Goal: Task Accomplishment & Management: Complete application form

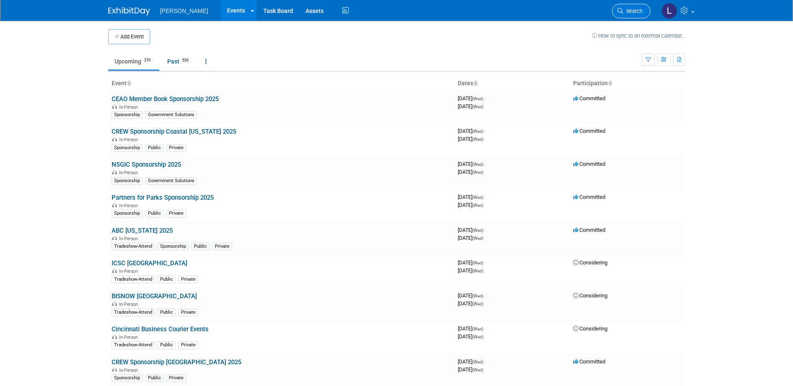
click at [629, 14] on span "Search" at bounding box center [632, 11] width 19 height 6
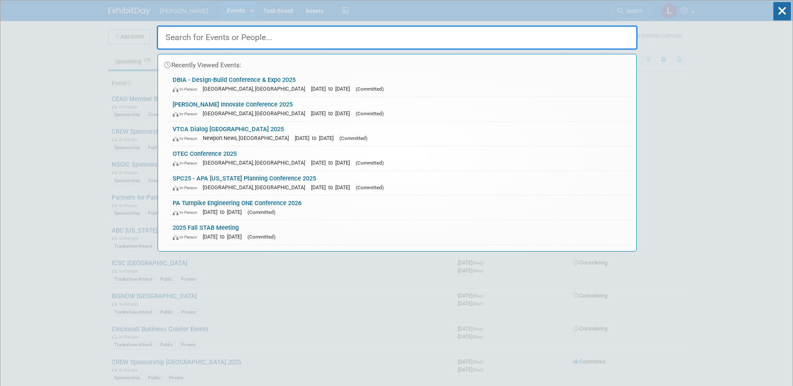
click at [550, 40] on input "text" at bounding box center [397, 37] width 481 height 24
click at [460, 114] on div "In-Person Salt Lake City, UT Oct 14, 2025 to Oct 17, 2025 (Committed)" at bounding box center [400, 113] width 455 height 9
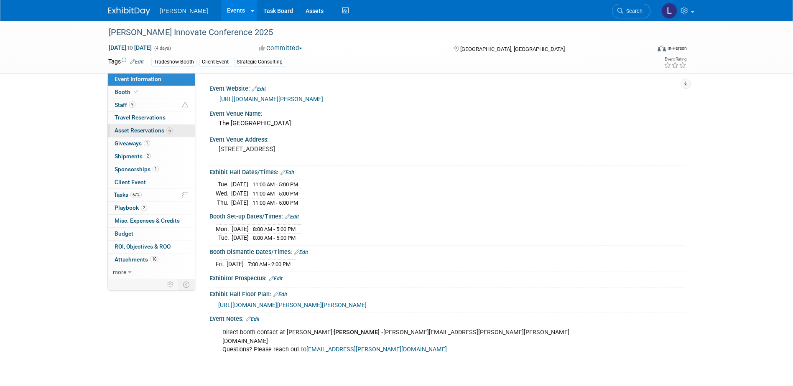
click at [131, 132] on span "Asset Reservations 6" at bounding box center [144, 130] width 58 height 7
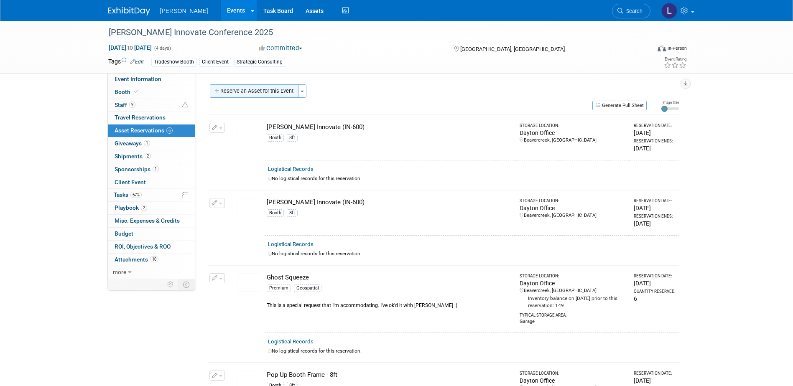
click at [255, 90] on button "Reserve an Asset for this Event" at bounding box center [254, 90] width 89 height 13
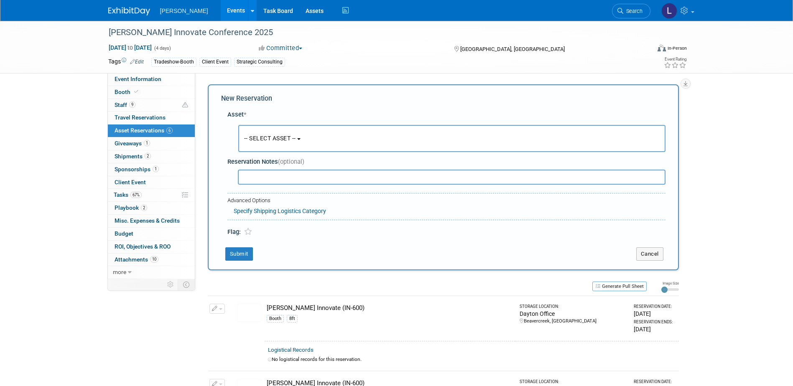
scroll to position [8, 0]
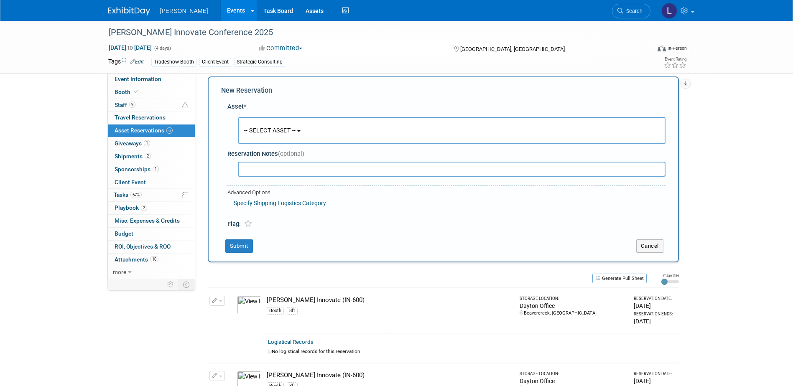
click at [275, 137] on button "-- SELECT ASSET --" at bounding box center [451, 130] width 427 height 27
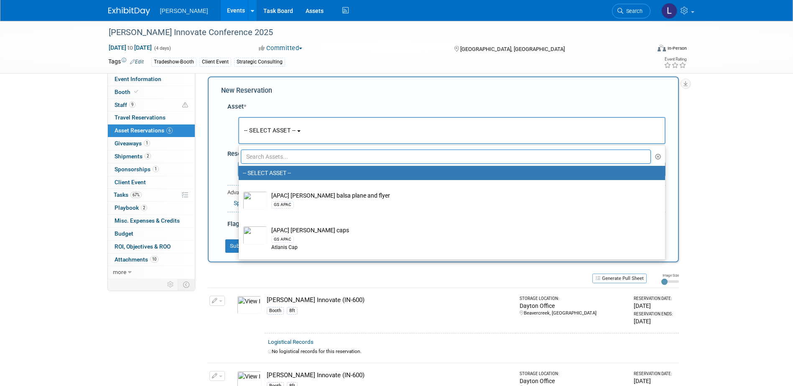
click at [271, 153] on input "text" at bounding box center [446, 157] width 410 height 14
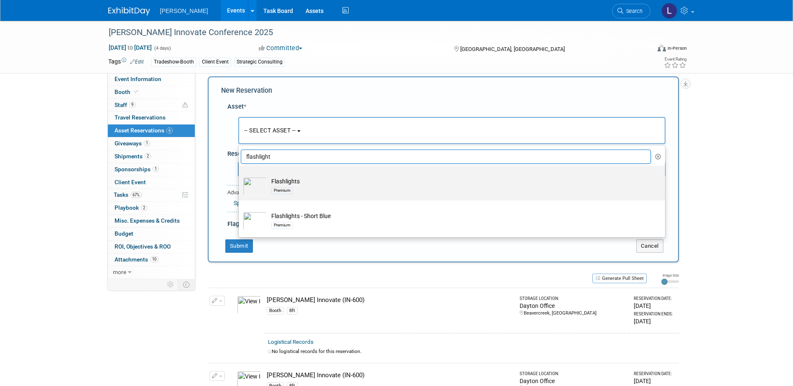
type input "flashlight"
click at [325, 187] on div "Premium" at bounding box center [459, 191] width 377 height 10
click at [240, 176] on input "Flashlights Premium" at bounding box center [236, 173] width 5 height 5
select select "10723119"
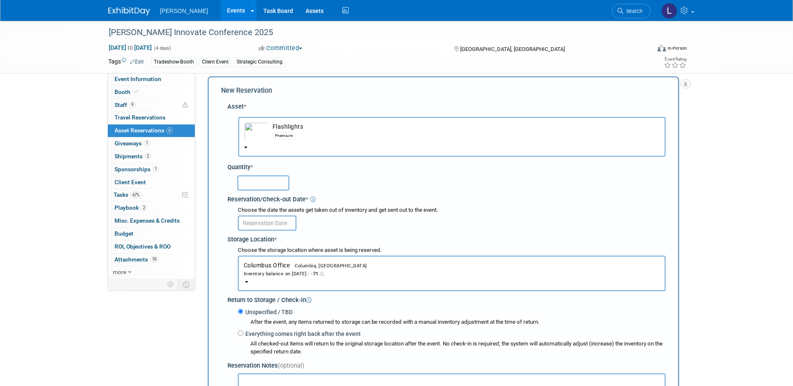
click at [270, 183] on input "text" at bounding box center [263, 183] width 52 height 15
type input "200"
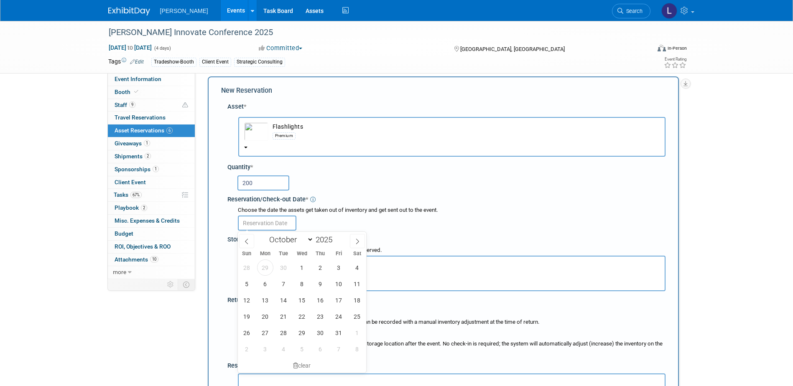
click at [273, 227] on input "text" at bounding box center [267, 223] width 59 height 15
click at [278, 268] on span "30" at bounding box center [283, 268] width 16 height 16
type input "[DATE]"
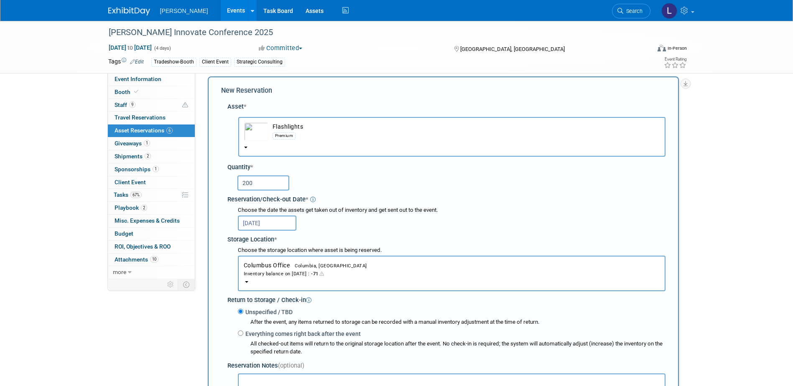
click at [301, 267] on span "Columbia, [GEOGRAPHIC_DATA]" at bounding box center [328, 265] width 77 height 5
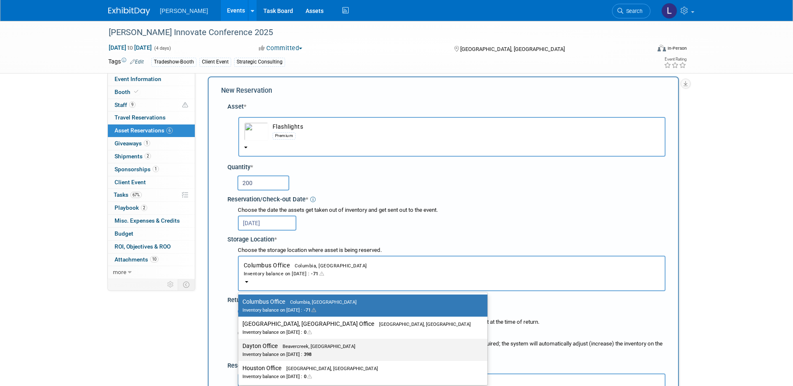
click at [290, 350] on label "Dayton Office Beavercreek, [GEOGRAPHIC_DATA] Inventory balance on [DATE] : 398" at bounding box center [360, 350] width 237 height 19
click at [239, 349] on input "Dayton Office Beavercreek, [GEOGRAPHIC_DATA] Inventory balance on [DATE] : 398" at bounding box center [236, 346] width 5 height 5
select select "11223930"
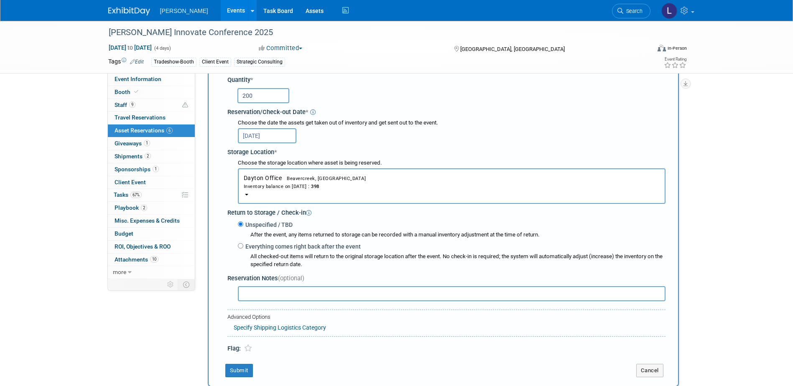
scroll to position [92, 0]
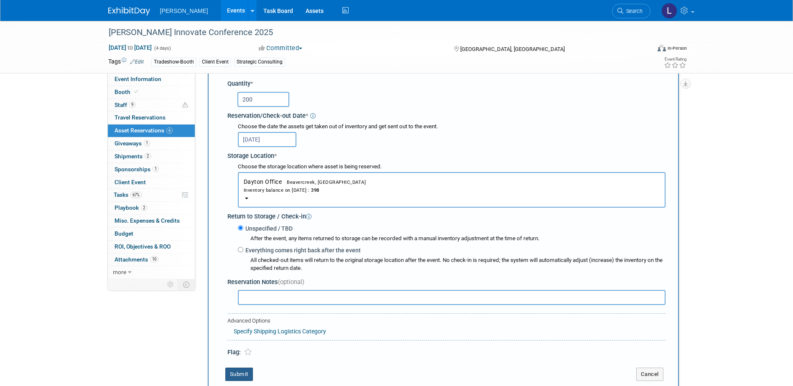
click at [241, 372] on button "Submit" at bounding box center [239, 374] width 28 height 13
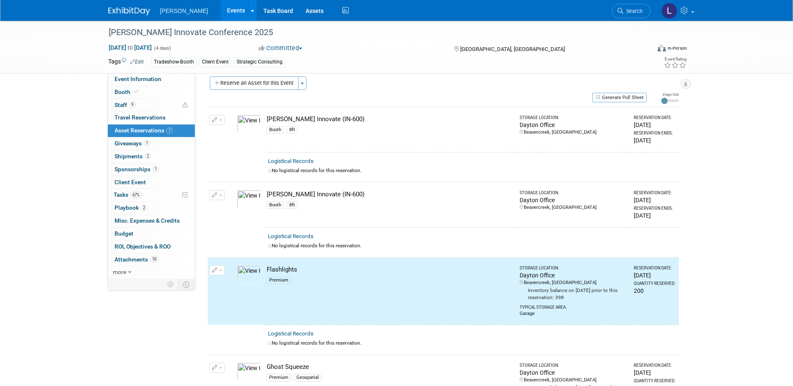
scroll to position [0, 0]
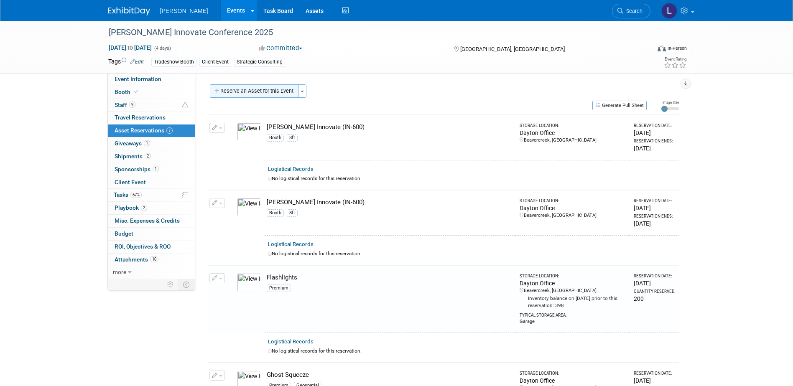
click at [234, 92] on button "Reserve an Asset for this Event" at bounding box center [254, 90] width 89 height 13
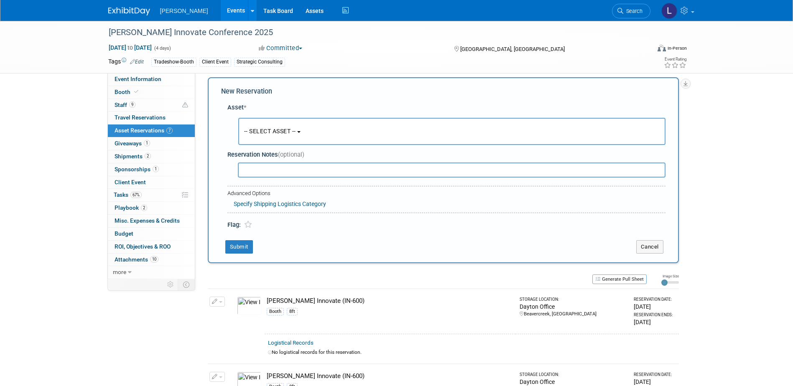
scroll to position [8, 0]
click at [296, 129] on span "-- SELECT ASSET --" at bounding box center [270, 130] width 52 height 7
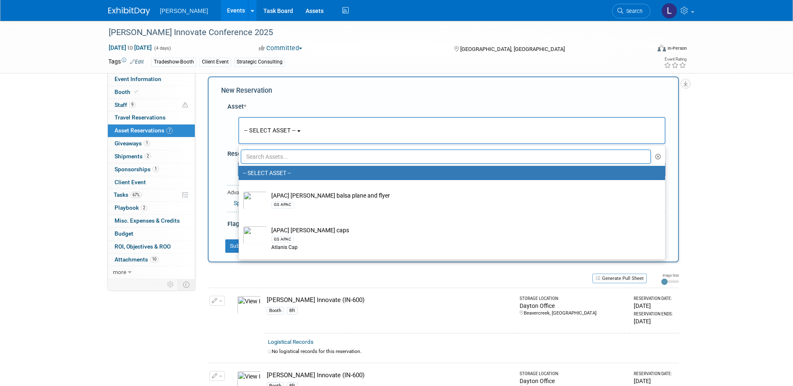
click at [278, 155] on input "text" at bounding box center [446, 157] width 410 height 14
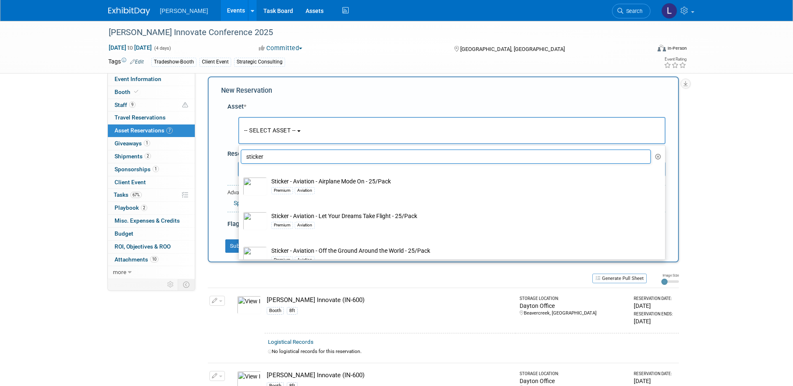
scroll to position [0, 0]
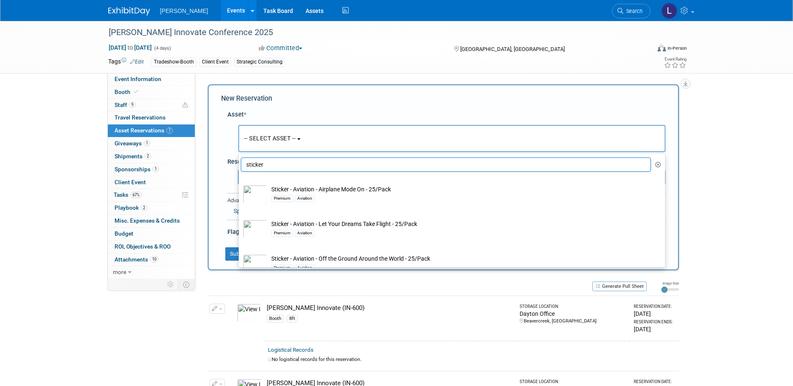
click at [254, 163] on input "sticker" at bounding box center [446, 165] width 410 height 14
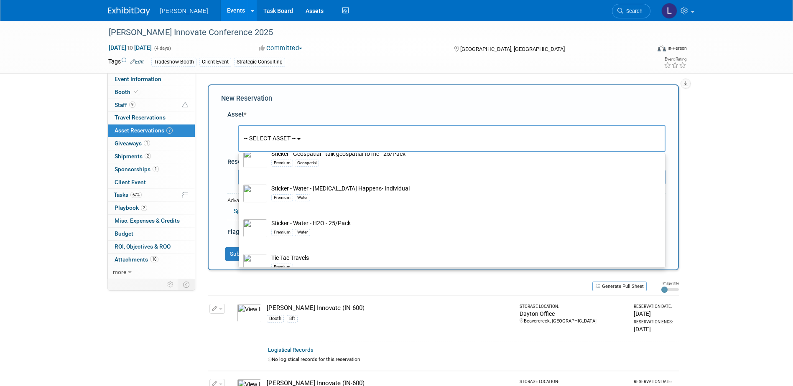
scroll to position [449, 0]
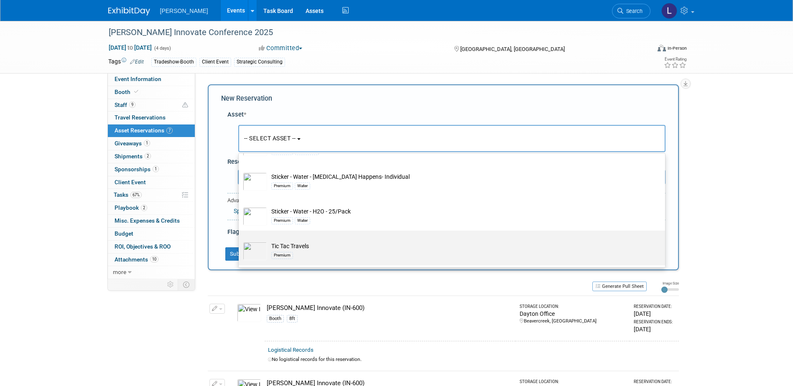
type input "tic"
click at [313, 253] on div "Premium" at bounding box center [459, 255] width 377 height 10
click at [240, 241] on input "Tic Tac Travels Premium" at bounding box center [236, 237] width 5 height 5
select select "10723125"
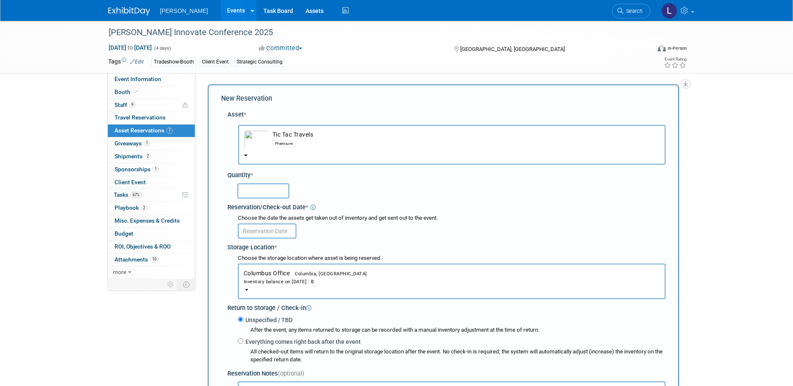
click at [274, 196] on input "text" at bounding box center [263, 190] width 52 height 15
click at [301, 273] on span "Columbia, [GEOGRAPHIC_DATA]" at bounding box center [328, 273] width 77 height 5
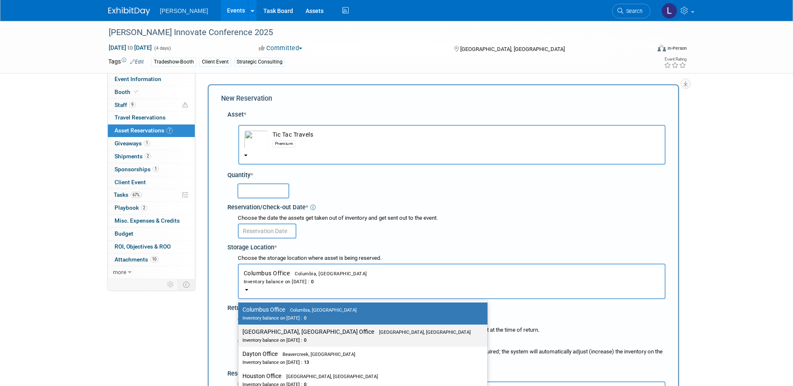
scroll to position [42, 0]
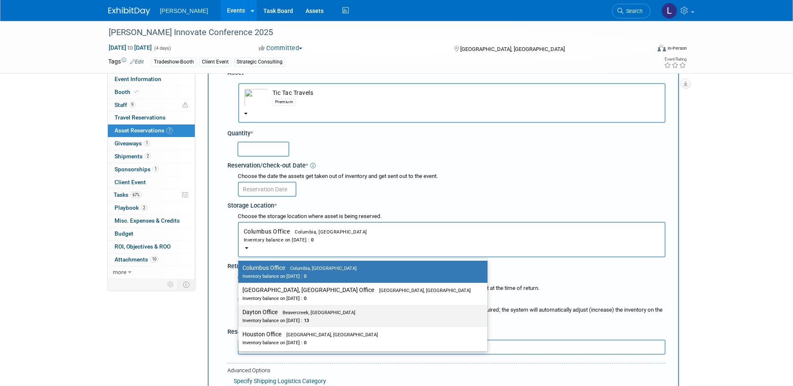
click at [289, 317] on div "Inventory balance on [DATE] : 13" at bounding box center [356, 320] width 228 height 8
click at [239, 315] on input "Dayton Office Beavercreek, [GEOGRAPHIC_DATA] Inventory balance on [DATE] : 13" at bounding box center [236, 312] width 5 height 5
select select "11223930"
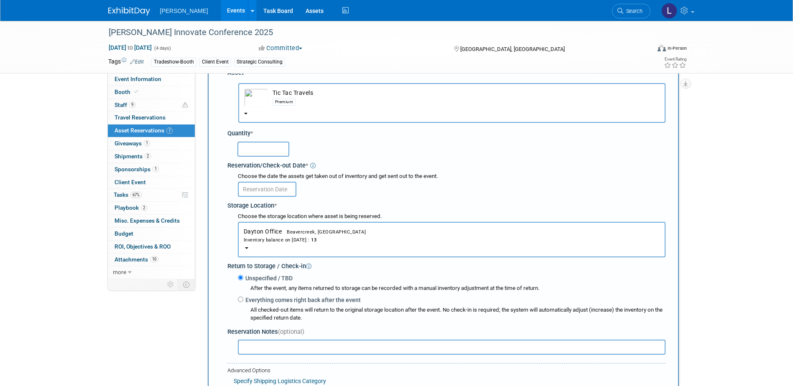
click at [251, 149] on input "text" at bounding box center [263, 149] width 52 height 15
type input "13"
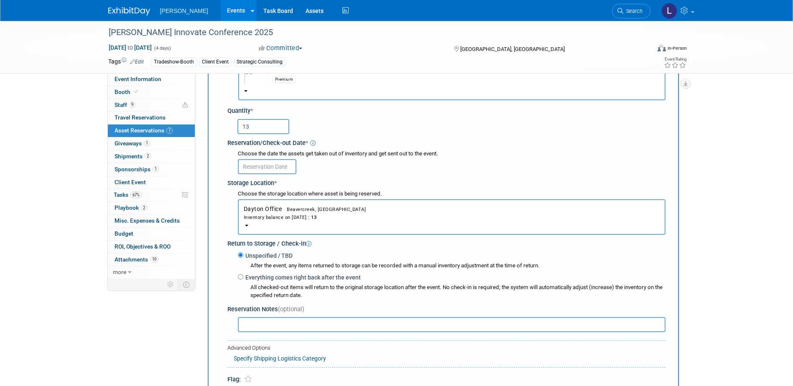
scroll to position [125, 0]
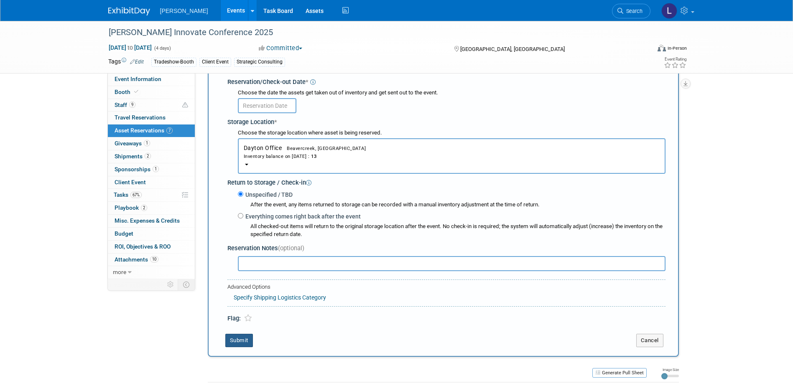
click at [237, 344] on button "Submit" at bounding box center [239, 340] width 28 height 13
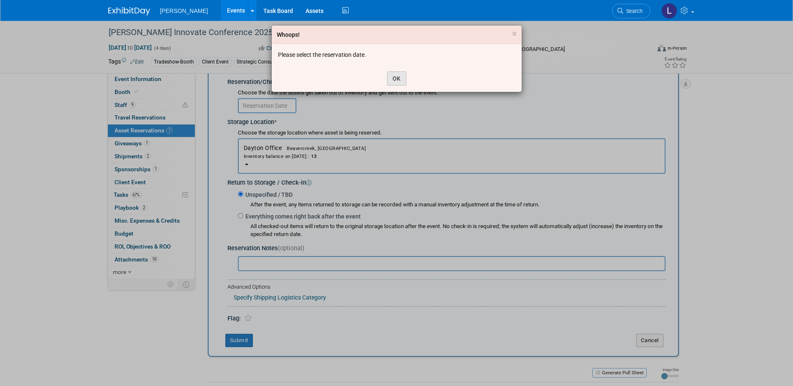
click at [391, 82] on button "OK" at bounding box center [396, 78] width 19 height 14
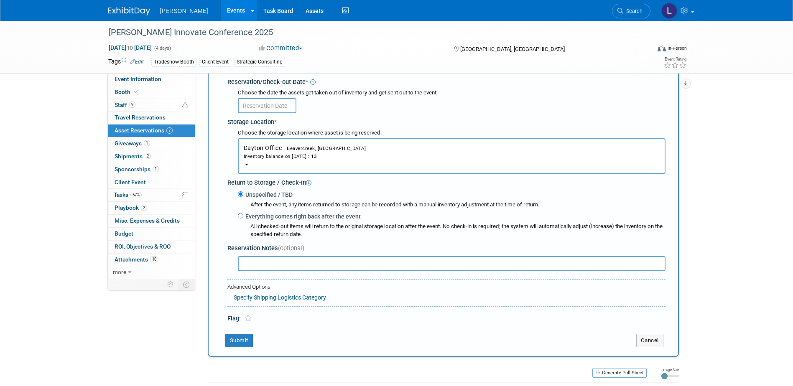
click at [261, 108] on input "text" at bounding box center [267, 105] width 59 height 15
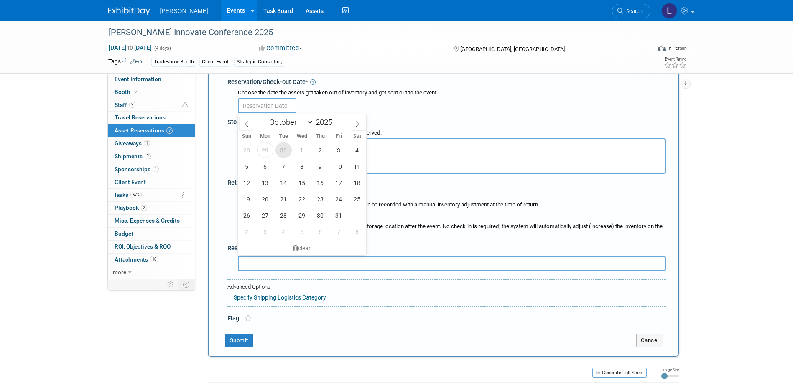
click at [280, 150] on span "30" at bounding box center [283, 150] width 16 height 16
type input "[DATE]"
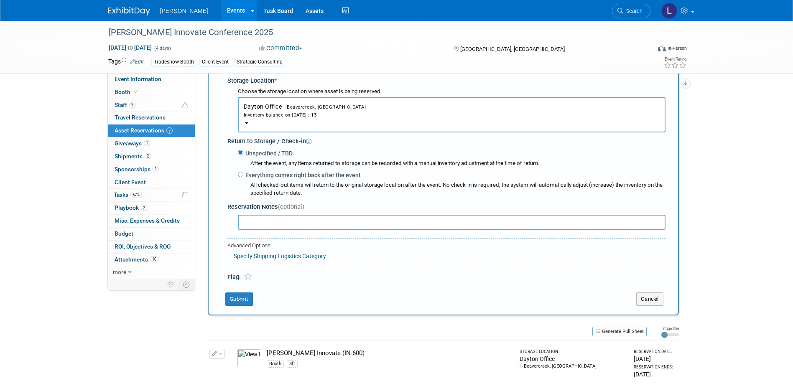
scroll to position [167, 0]
click at [246, 302] on button "Submit" at bounding box center [239, 298] width 28 height 13
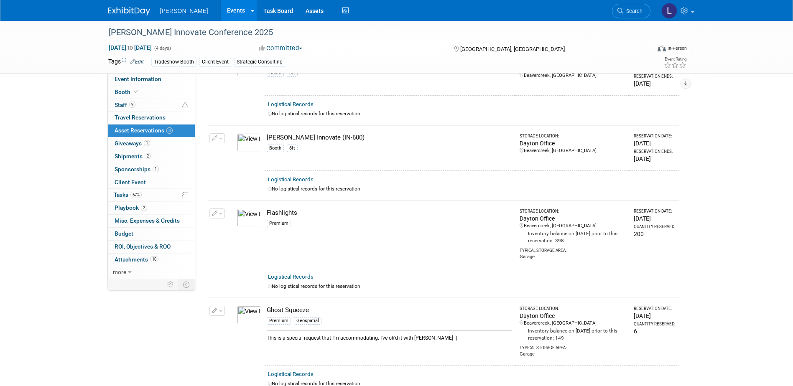
scroll to position [0, 0]
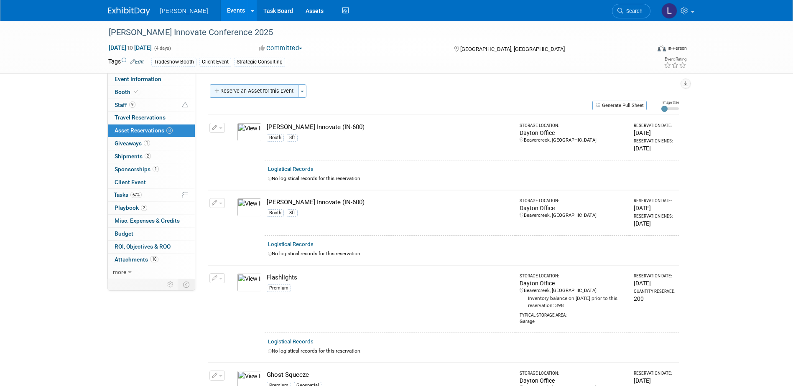
click at [231, 92] on button "Reserve an Asset for this Event" at bounding box center [254, 90] width 89 height 13
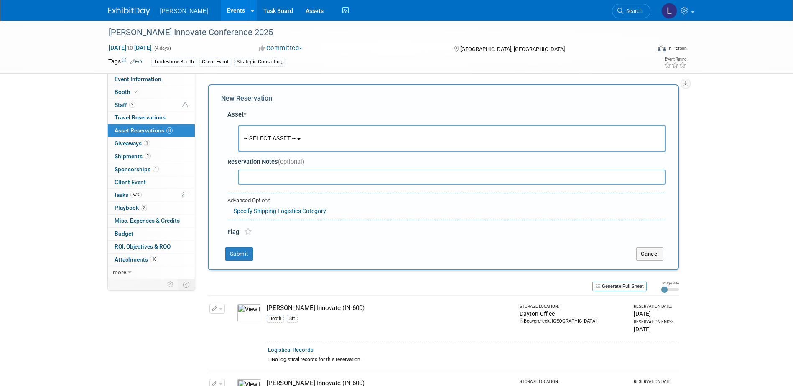
scroll to position [8, 0]
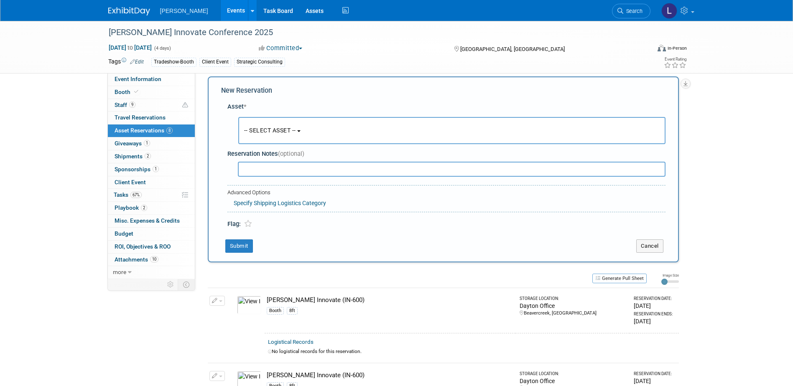
click at [270, 137] on button "-- SELECT ASSET --" at bounding box center [451, 130] width 427 height 27
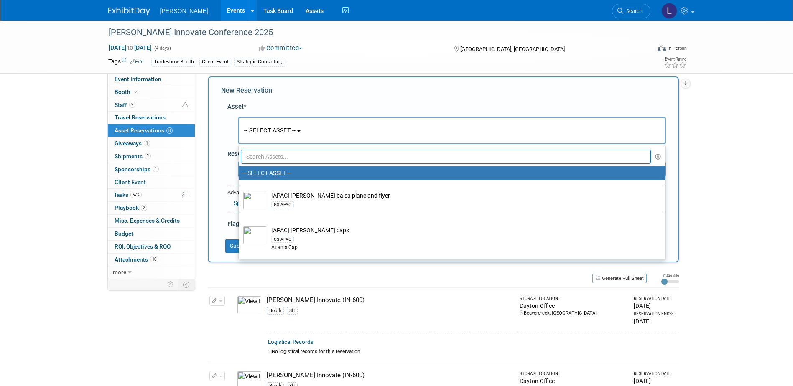
click at [264, 158] on input "text" at bounding box center [446, 157] width 410 height 14
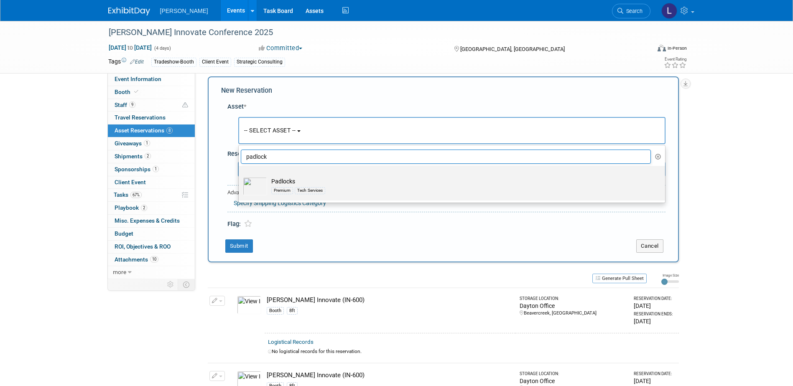
type input "padlock"
click at [308, 183] on td "Padlocks Premium Tech Services" at bounding box center [457, 186] width 381 height 18
click at [240, 176] on input "Padlocks Premium Tech Services" at bounding box center [236, 173] width 5 height 5
select select "10724488"
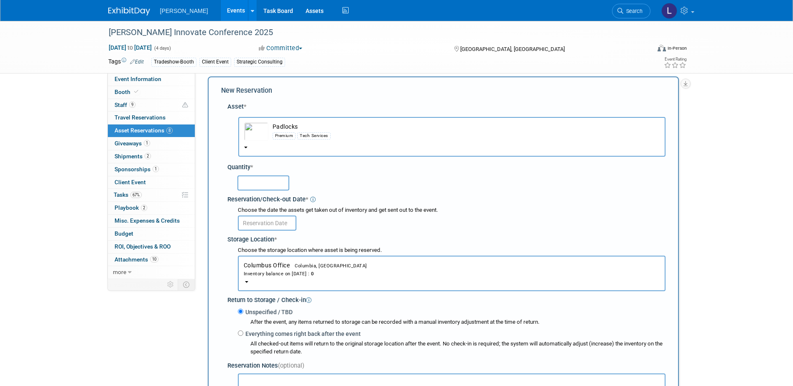
click at [253, 183] on input "text" at bounding box center [263, 183] width 52 height 15
click at [304, 263] on span "Columbia, [GEOGRAPHIC_DATA]" at bounding box center [328, 265] width 77 height 5
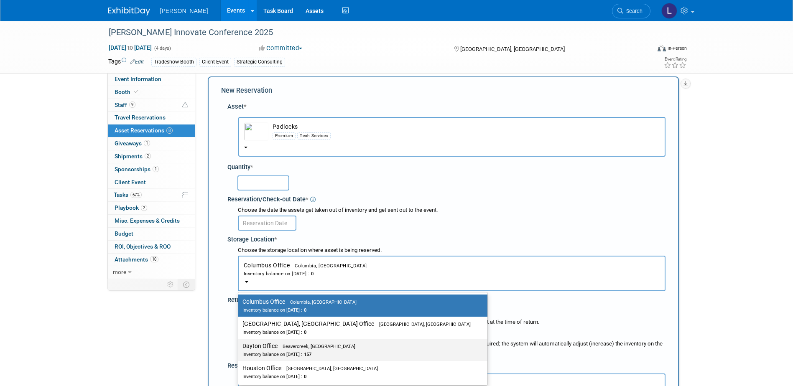
click at [304, 350] on label "Dayton Office Beavercreek, [GEOGRAPHIC_DATA] Inventory balance on [DATE] : 157" at bounding box center [360, 350] width 237 height 19
click at [239, 349] on input "Dayton Office Beavercreek, [GEOGRAPHIC_DATA] Inventory balance on [DATE] : 157" at bounding box center [236, 346] width 5 height 5
select select "11223930"
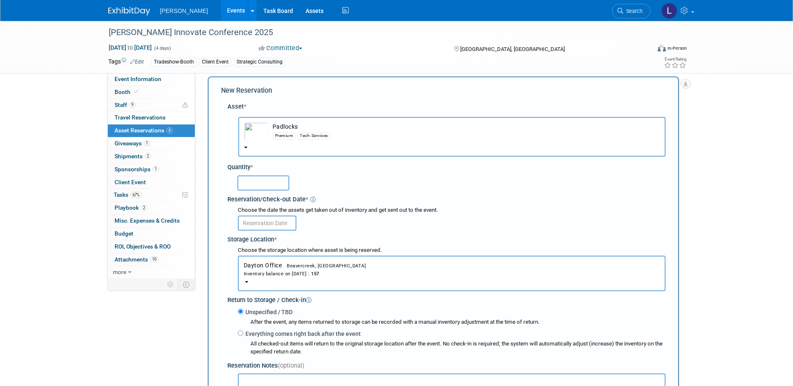
click at [245, 186] on input "text" at bounding box center [263, 183] width 52 height 15
type input "157"
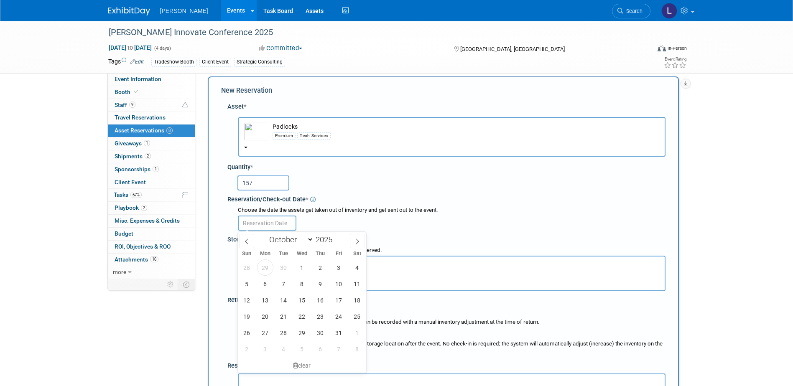
click at [272, 221] on input "text" at bounding box center [267, 223] width 59 height 15
click at [281, 266] on span "30" at bounding box center [283, 268] width 16 height 16
type input "[DATE]"
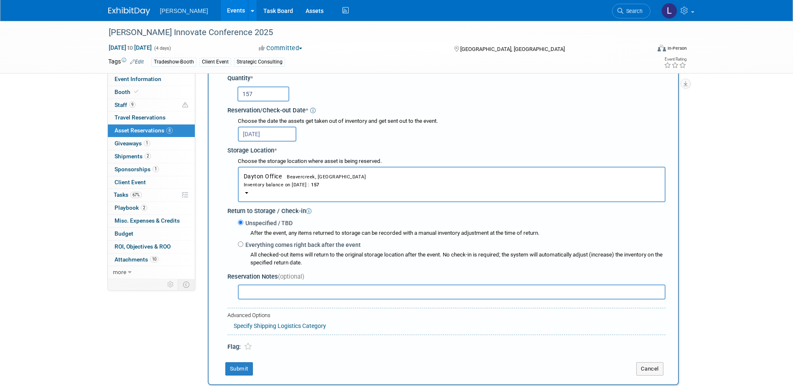
scroll to position [133, 0]
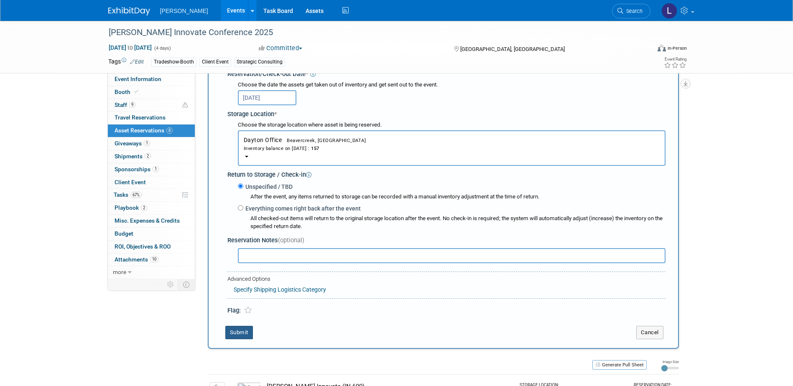
click at [242, 332] on button "Submit" at bounding box center [239, 332] width 28 height 13
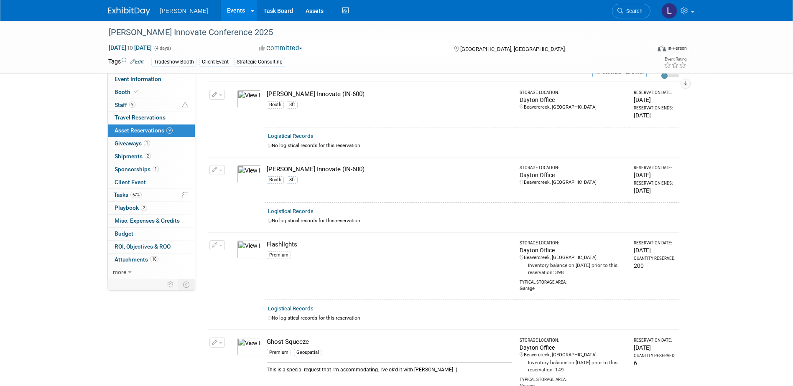
scroll to position [0, 0]
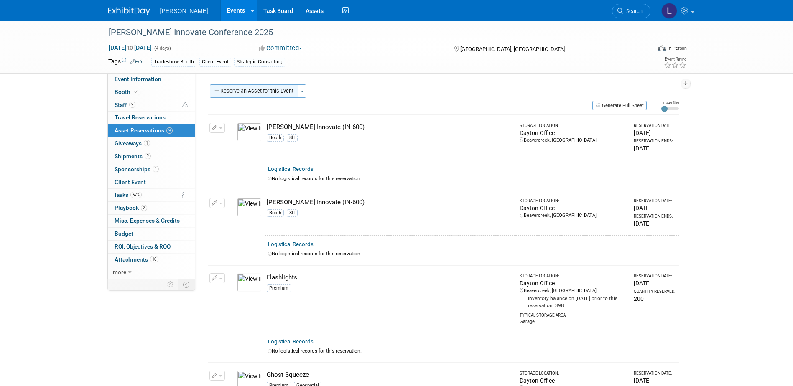
click at [252, 89] on button "Reserve an Asset for this Event" at bounding box center [254, 90] width 89 height 13
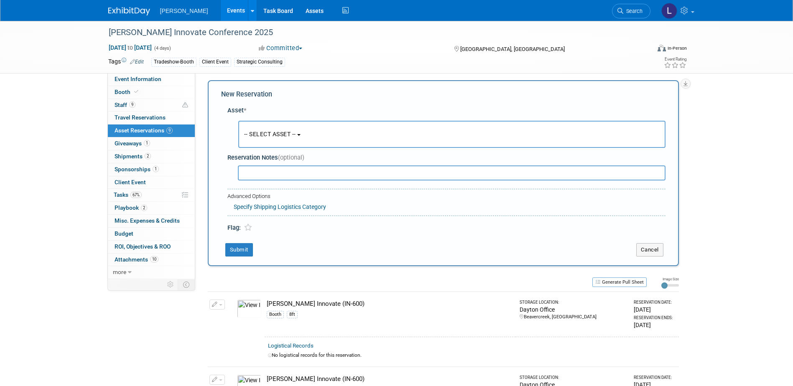
scroll to position [8, 0]
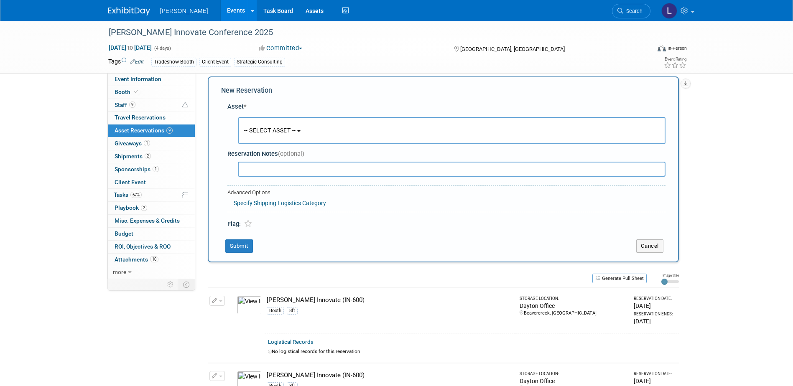
click at [268, 130] on span "-- SELECT ASSET --" at bounding box center [270, 130] width 52 height 7
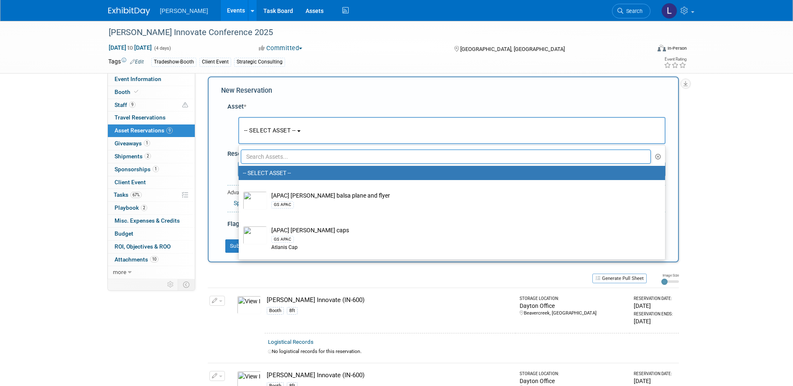
click at [262, 156] on input "text" at bounding box center [446, 157] width 410 height 14
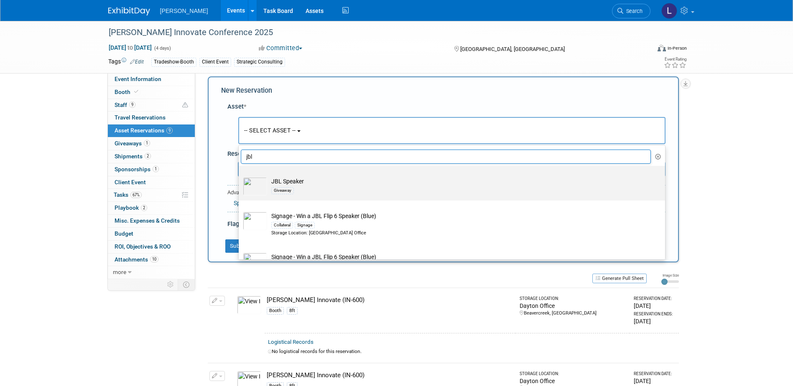
type input "jbl"
click at [308, 191] on div "Giveaway" at bounding box center [459, 191] width 377 height 10
click at [240, 176] on input "JBL Speaker Giveaway" at bounding box center [236, 173] width 5 height 5
select select "10723120"
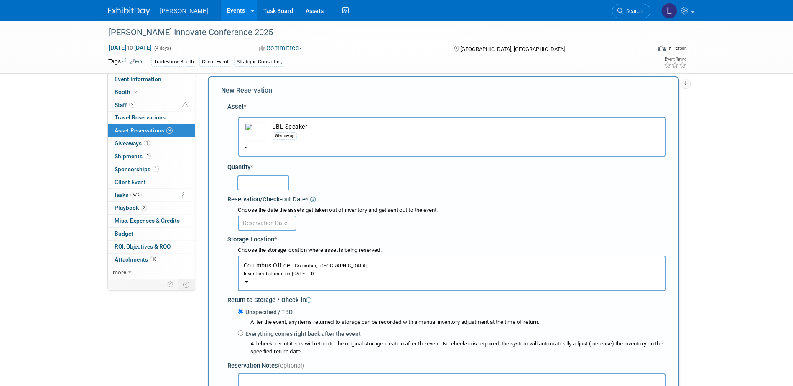
click at [265, 184] on input "text" at bounding box center [263, 183] width 52 height 15
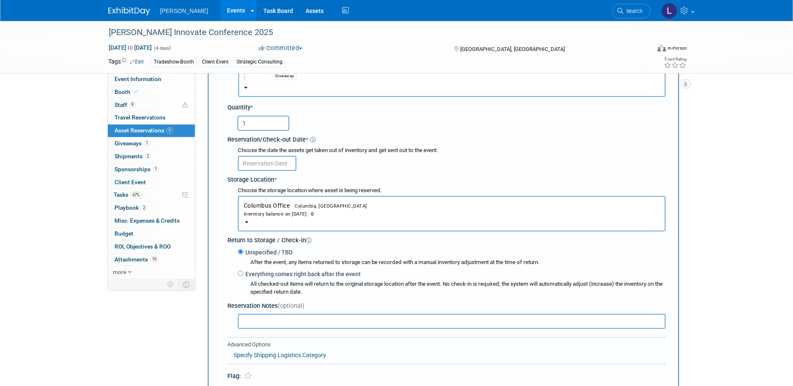
scroll to position [92, 0]
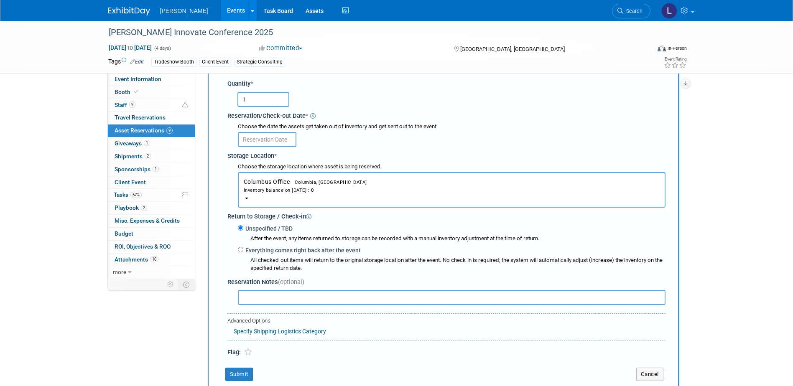
type input "1"
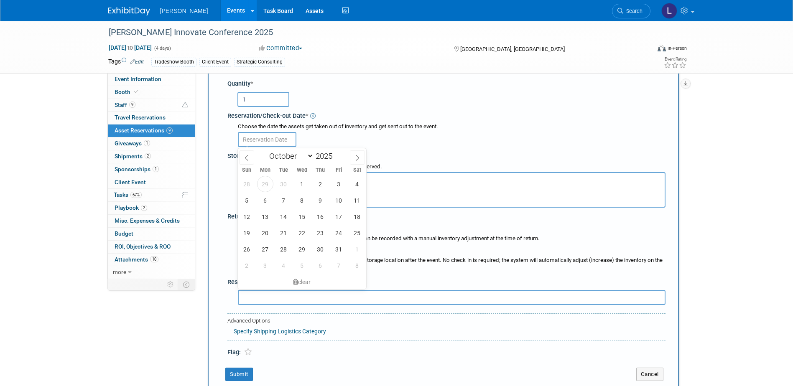
click at [258, 144] on input "text" at bounding box center [267, 139] width 59 height 15
click at [280, 187] on span "30" at bounding box center [283, 184] width 16 height 16
type input "[DATE]"
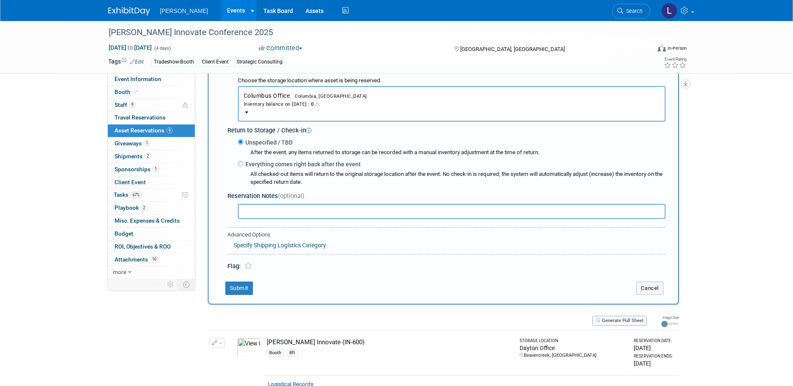
scroll to position [217, 0]
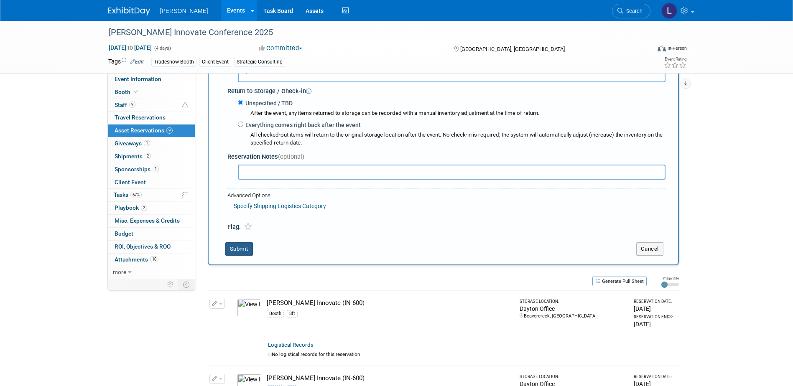
click at [242, 248] on button "Submit" at bounding box center [239, 248] width 28 height 13
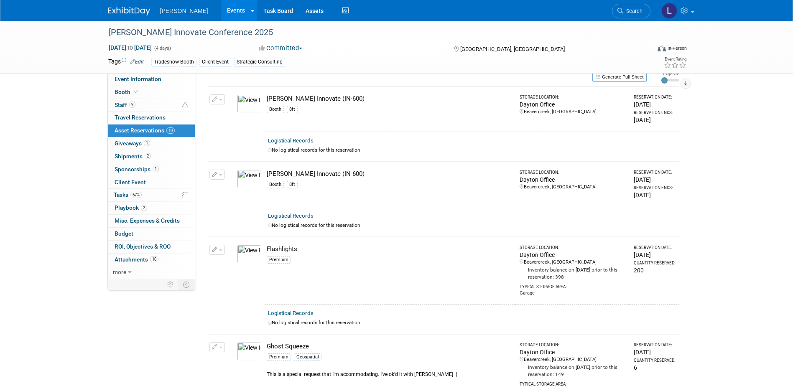
scroll to position [0, 0]
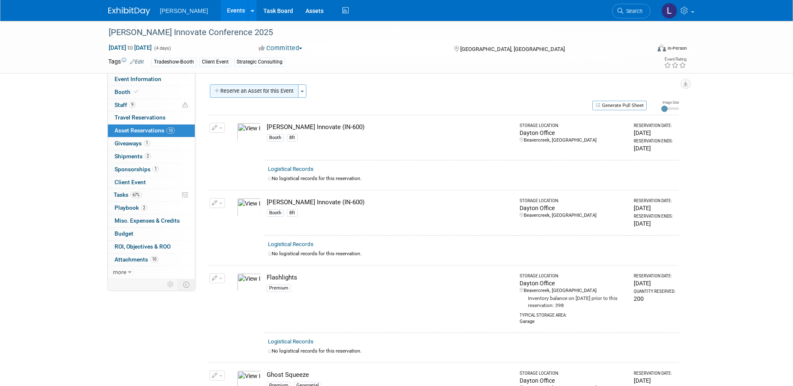
click at [260, 90] on button "Reserve an Asset for this Event" at bounding box center [254, 90] width 89 height 13
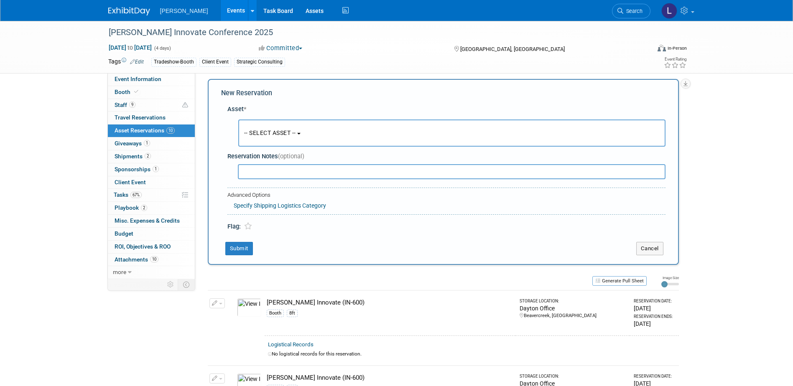
scroll to position [8, 0]
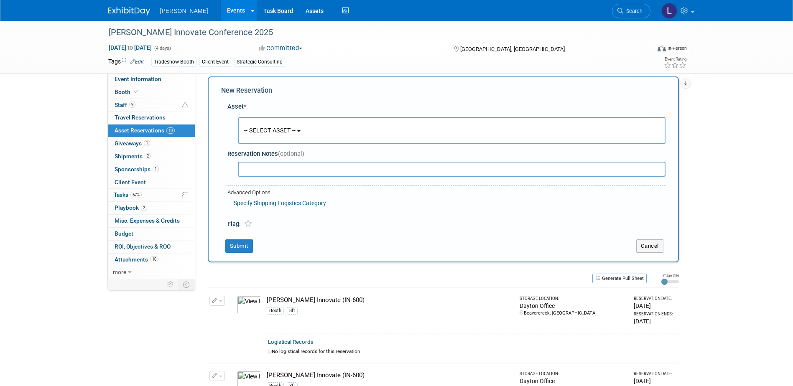
click at [278, 125] on button "-- SELECT ASSET --" at bounding box center [451, 130] width 427 height 27
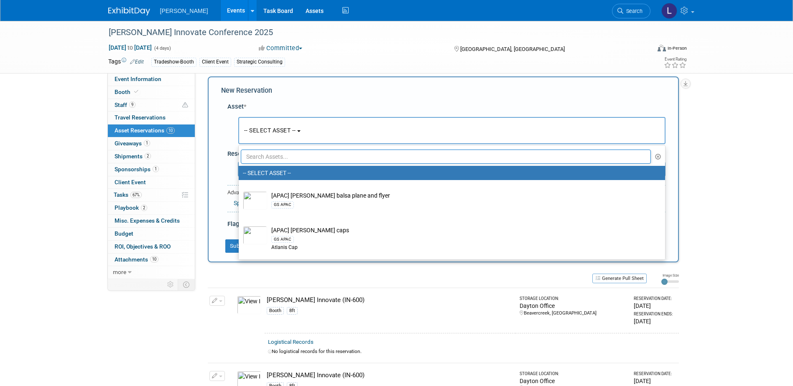
click at [278, 153] on input "text" at bounding box center [446, 157] width 410 height 14
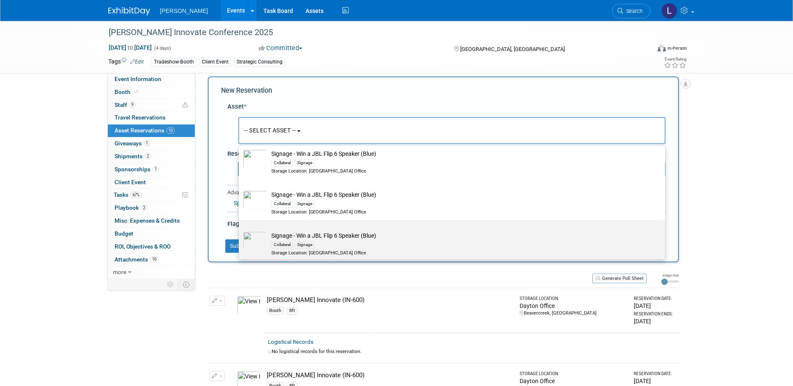
scroll to position [79, 0]
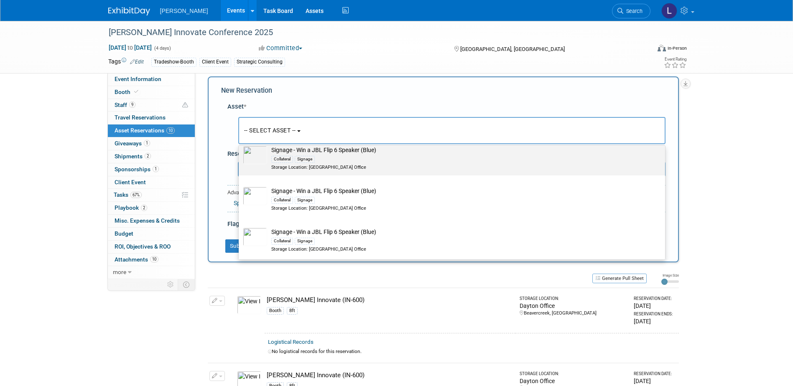
type input "jbl"
click at [398, 159] on div "Collateral Signage" at bounding box center [459, 159] width 377 height 10
click at [240, 145] on input "Signage - Win a JBL Flip 6 Speaker (Blue) Collateral Signage Storage Location: …" at bounding box center [236, 141] width 5 height 5
select select "10729417"
select select "9"
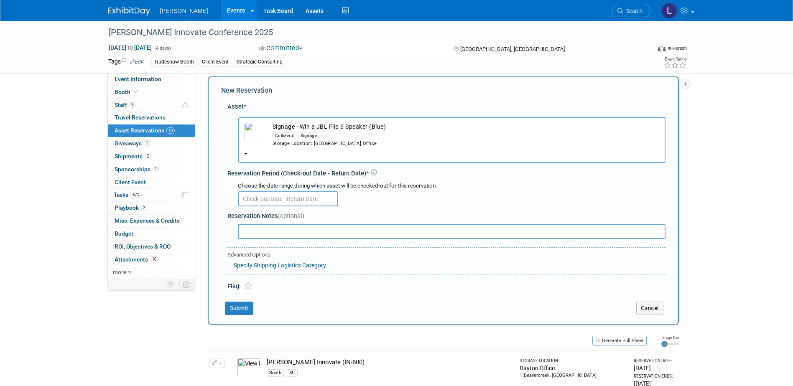
click at [270, 197] on input "text" at bounding box center [288, 198] width 100 height 15
click at [431, 199] on div at bounding box center [452, 198] width 428 height 16
click at [245, 154] on b "button" at bounding box center [245, 154] width 3 height 2
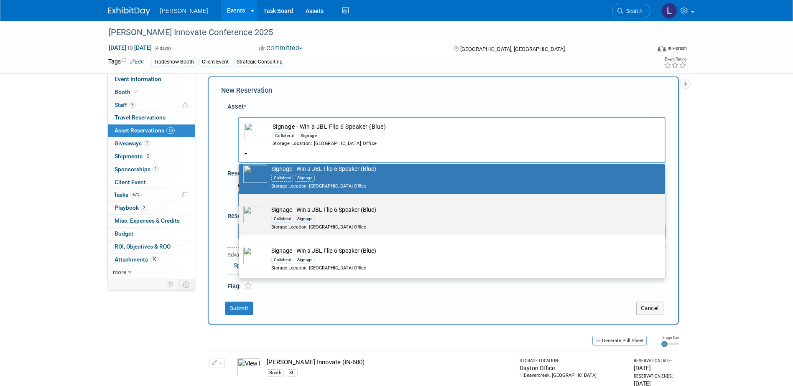
click at [349, 219] on div "Collateral Signage" at bounding box center [459, 219] width 377 height 10
click at [240, 204] on input "Signage - Win a JBL Flip 6 Speaker (Blue) Collateral Signage Storage Location: …" at bounding box center [236, 201] width 5 height 5
select select "10729416"
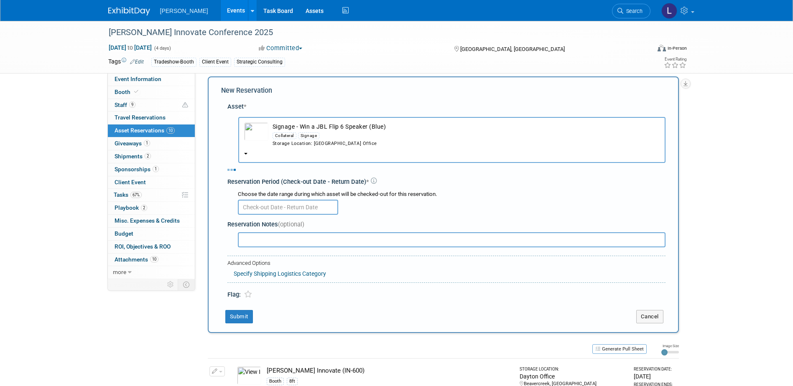
select select "9"
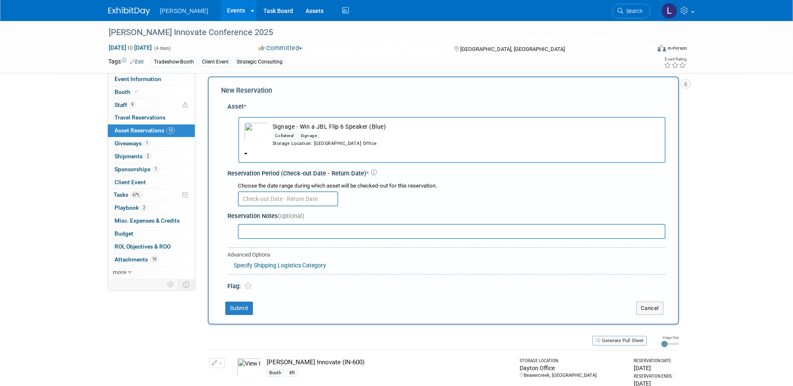
click at [304, 199] on input "text" at bounding box center [288, 198] width 100 height 15
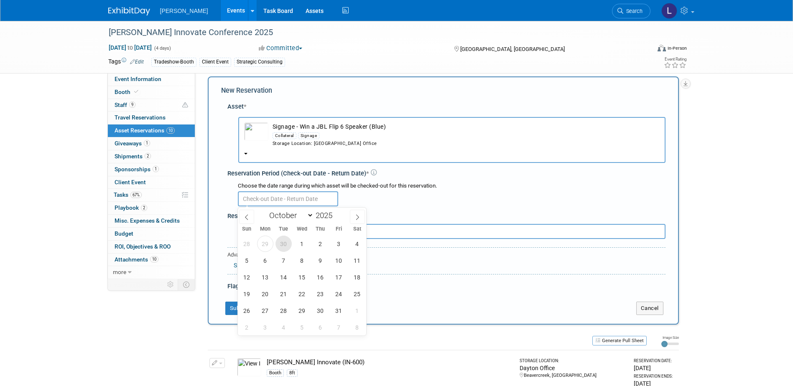
click at [282, 243] on span "30" at bounding box center [283, 244] width 16 height 16
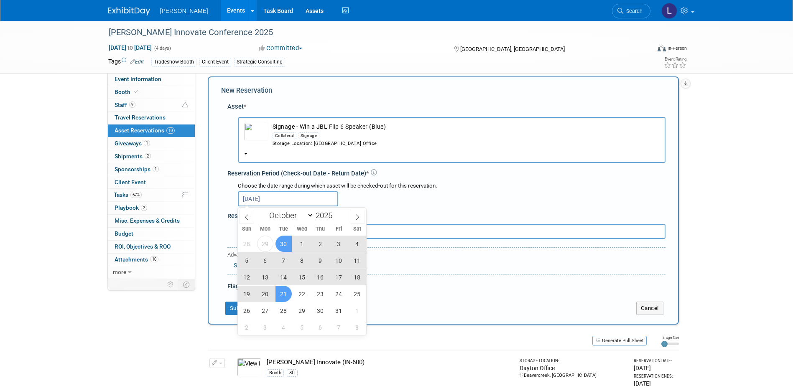
click at [285, 296] on span "21" at bounding box center [283, 294] width 16 height 16
type input "[DATE] to [DATE]"
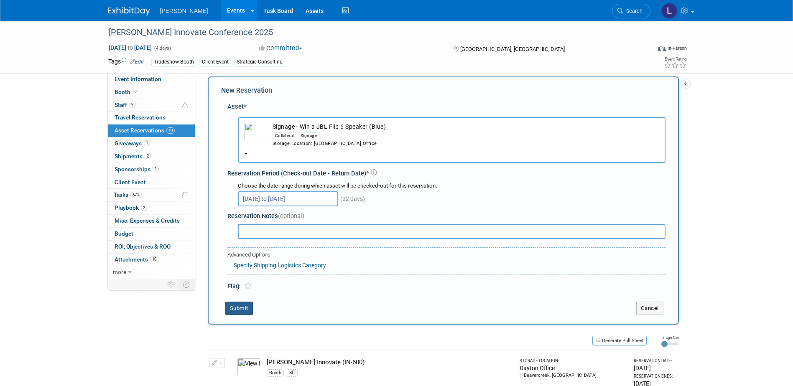
click at [245, 307] on button "Submit" at bounding box center [239, 308] width 28 height 13
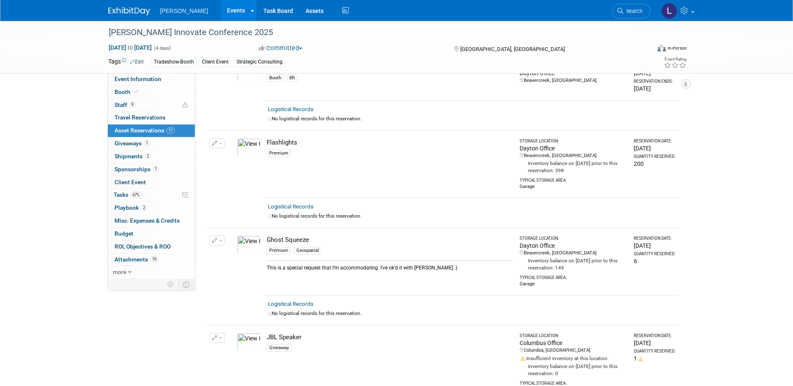
scroll to position [0, 0]
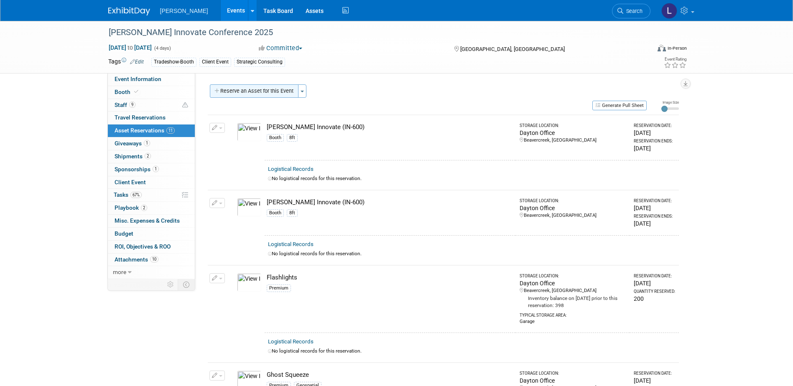
click at [249, 94] on button "Reserve an Asset for this Event" at bounding box center [254, 90] width 89 height 13
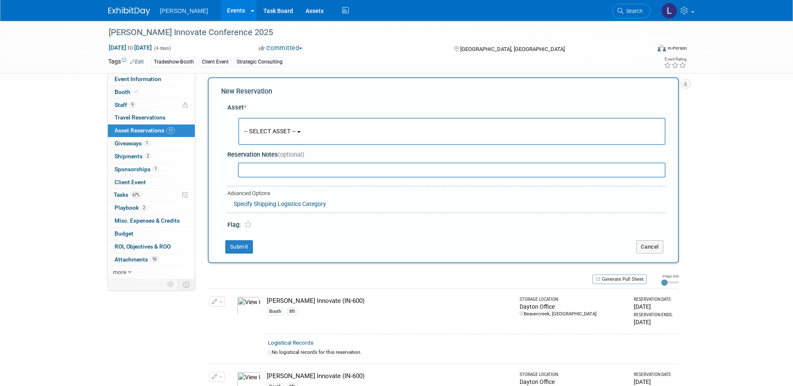
scroll to position [8, 0]
click at [285, 131] on span "-- SELECT ASSET --" at bounding box center [270, 130] width 52 height 7
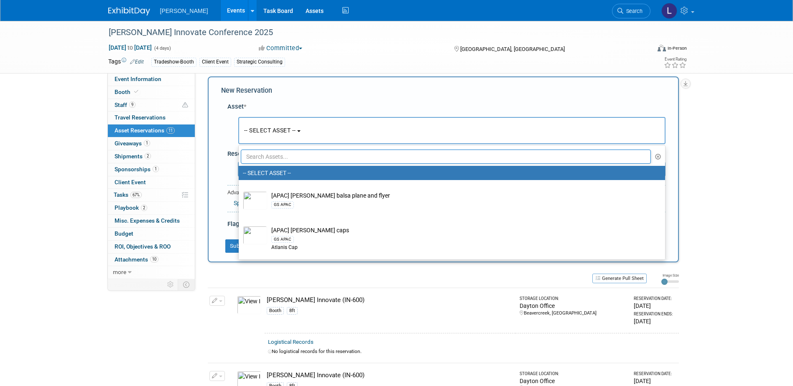
click at [285, 155] on input "text" at bounding box center [446, 157] width 410 height 14
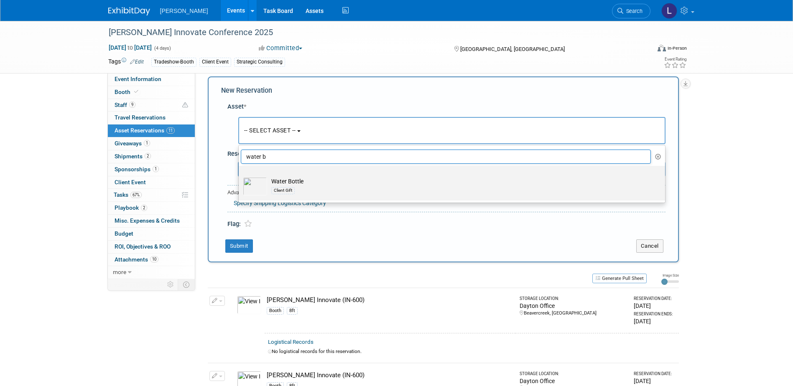
type input "water b"
click at [346, 190] on div "Client Gift" at bounding box center [459, 191] width 377 height 10
click at [240, 176] on input "Water Bottle Client Gift" at bounding box center [236, 173] width 5 height 5
select select "10723138"
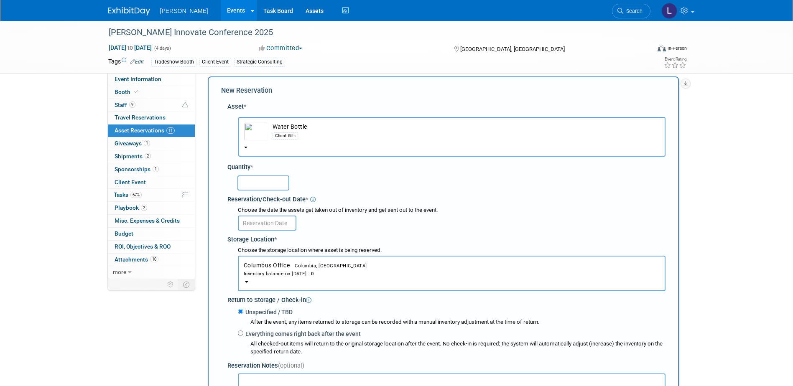
click at [273, 186] on input "text" at bounding box center [263, 183] width 52 height 15
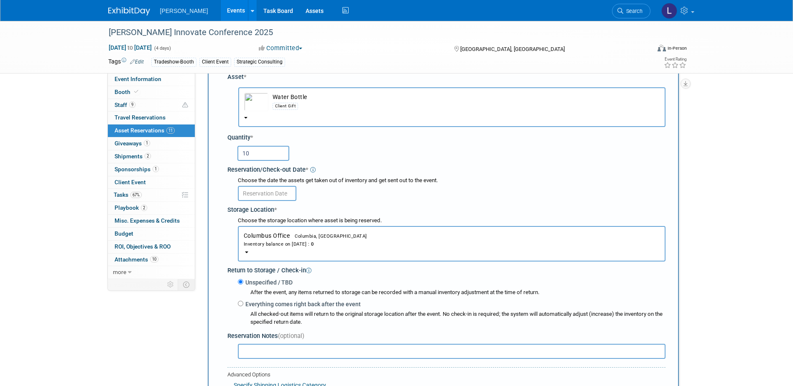
scroll to position [50, 0]
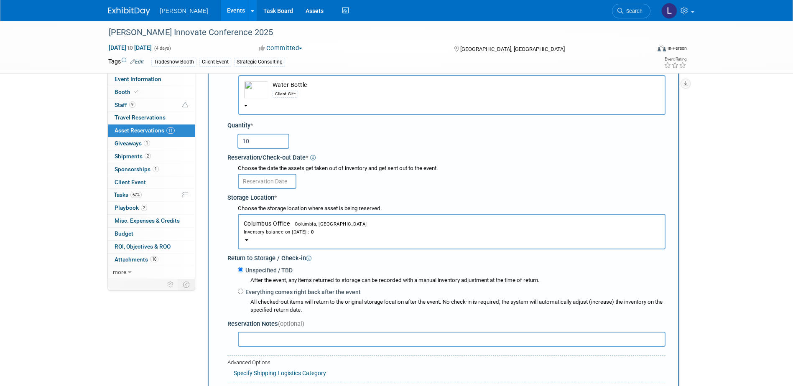
type input "10"
click at [270, 183] on input "text" at bounding box center [267, 181] width 59 height 15
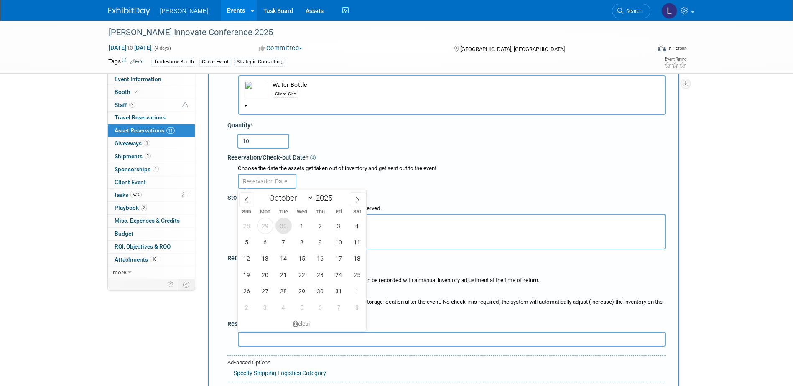
click at [280, 227] on span "30" at bounding box center [283, 226] width 16 height 16
type input "[DATE]"
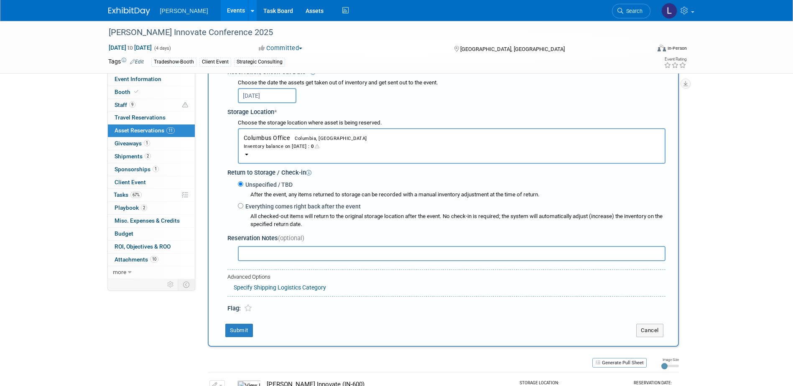
scroll to position [133, 0]
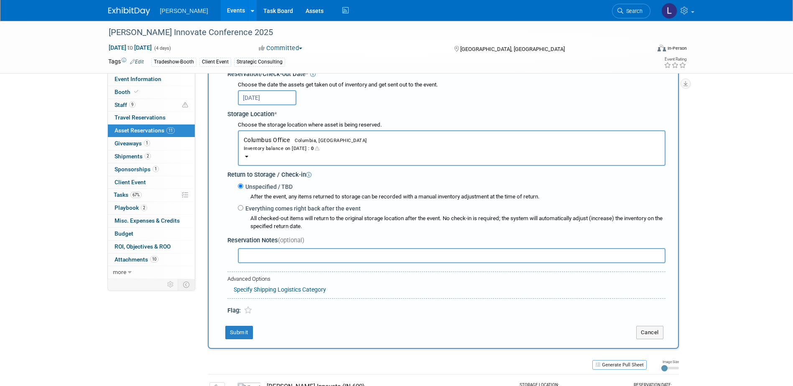
click at [306, 149] on div "Inventory balance on [DATE] : 0" at bounding box center [452, 148] width 416 height 8
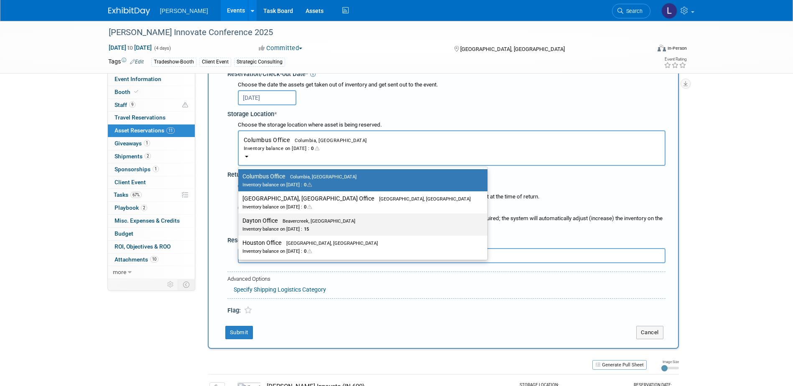
click at [296, 227] on div "Inventory balance on [DATE] : 15" at bounding box center [356, 229] width 228 height 8
click at [239, 224] on input "Dayton Office Beavercreek, [GEOGRAPHIC_DATA] Inventory balance on [DATE] : 15" at bounding box center [236, 220] width 5 height 5
select select "11223930"
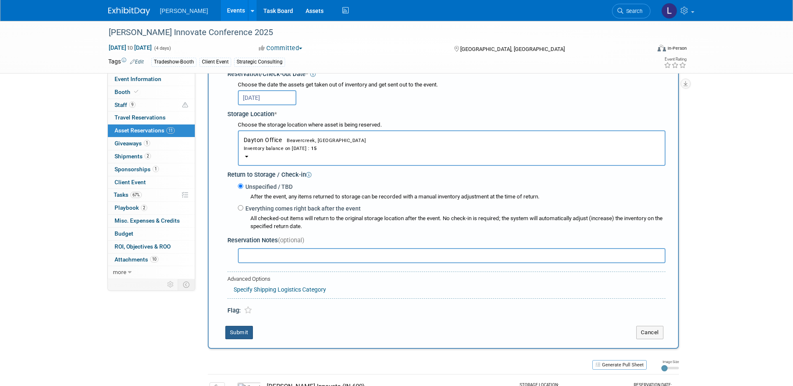
click at [239, 335] on button "Submit" at bounding box center [239, 332] width 28 height 13
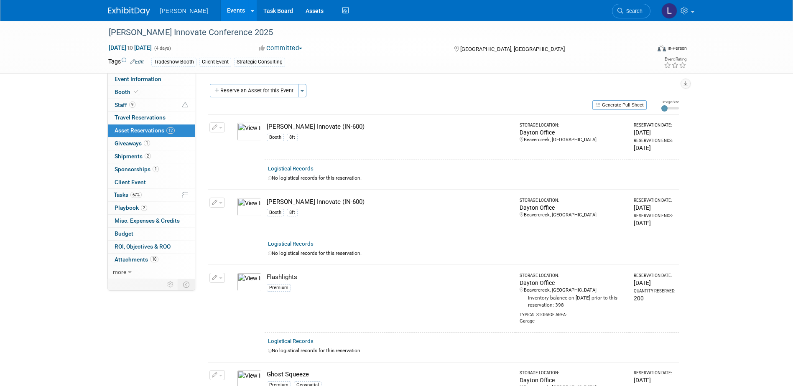
scroll to position [0, 0]
click at [229, 99] on div "Reserve an Asset for this Event Toggle Dropdown New asset reservation Copy asse…" at bounding box center [443, 91] width 471 height 15
click at [229, 96] on button "Reserve an Asset for this Event" at bounding box center [254, 90] width 89 height 13
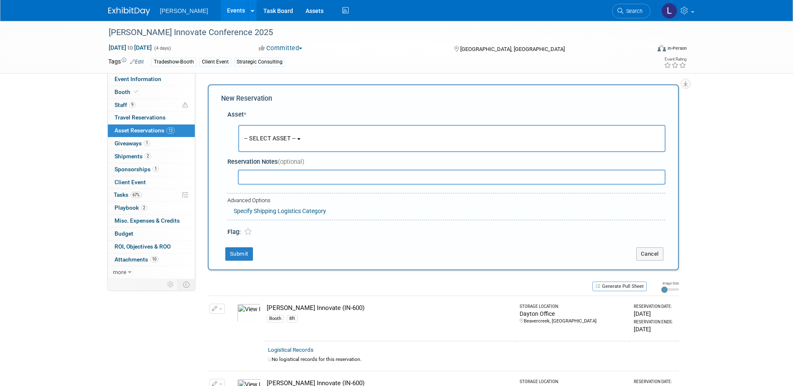
scroll to position [8, 0]
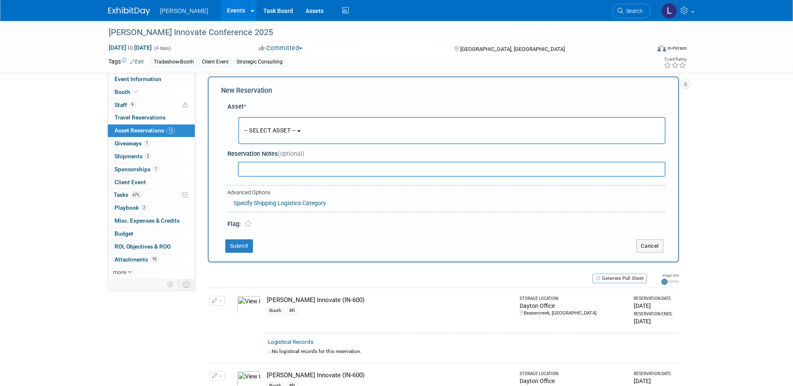
click at [281, 132] on span "-- SELECT ASSET --" at bounding box center [270, 130] width 52 height 7
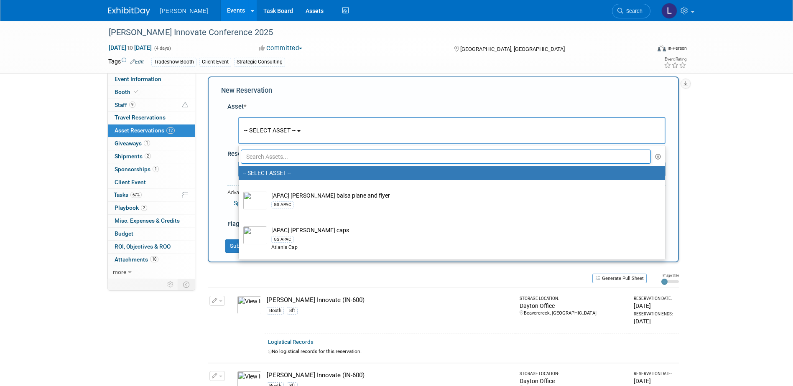
click at [283, 155] on input "text" at bounding box center [446, 157] width 410 height 14
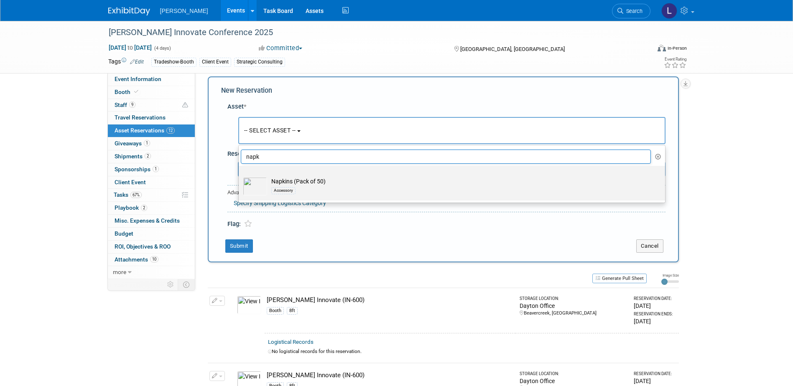
type input "napk"
click at [318, 182] on td "Napkins (Pack of 50) Accessory" at bounding box center [457, 186] width 381 height 18
click at [240, 176] on input "Napkins (Pack of 50) Accessory" at bounding box center [236, 173] width 5 height 5
select select "10723123"
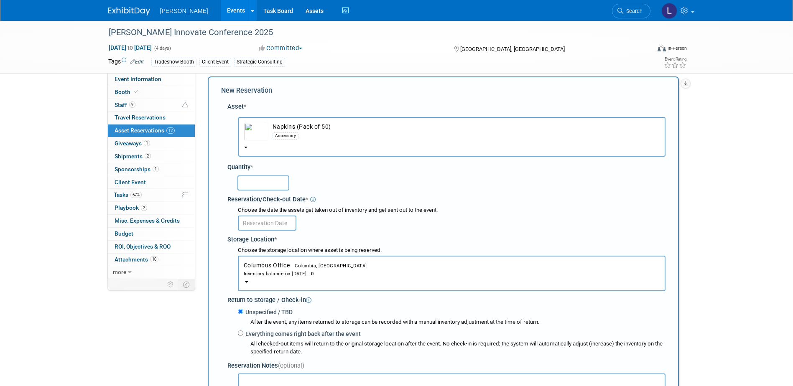
click at [251, 190] on input "text" at bounding box center [263, 183] width 52 height 15
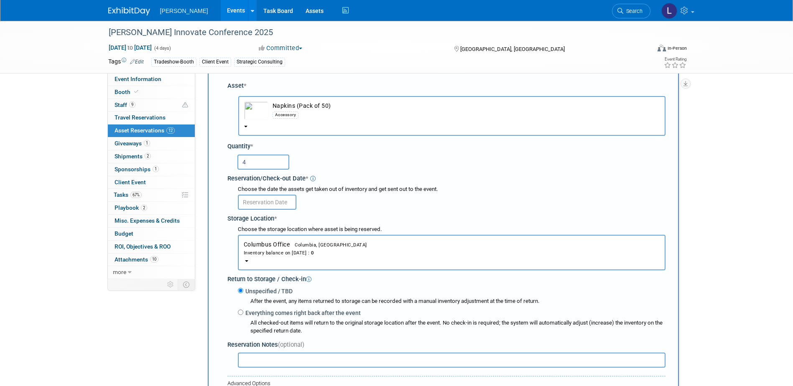
scroll to position [50, 0]
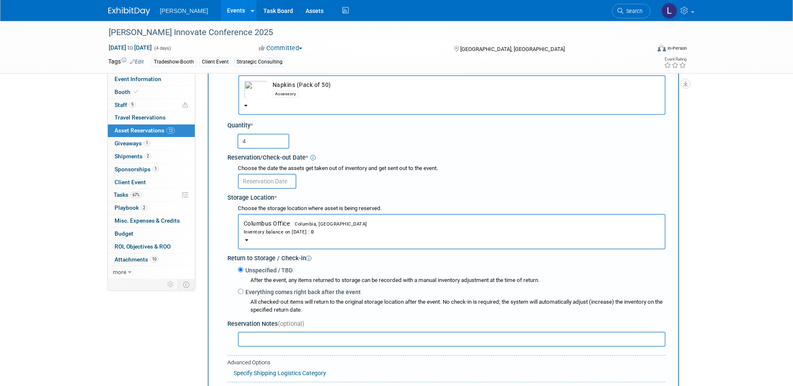
type input "4"
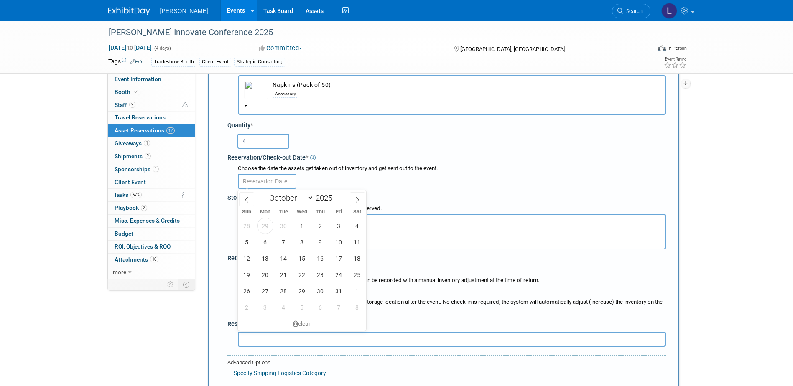
click at [257, 183] on input "text" at bounding box center [267, 181] width 59 height 15
click at [284, 223] on span "30" at bounding box center [283, 226] width 16 height 16
type input "[DATE]"
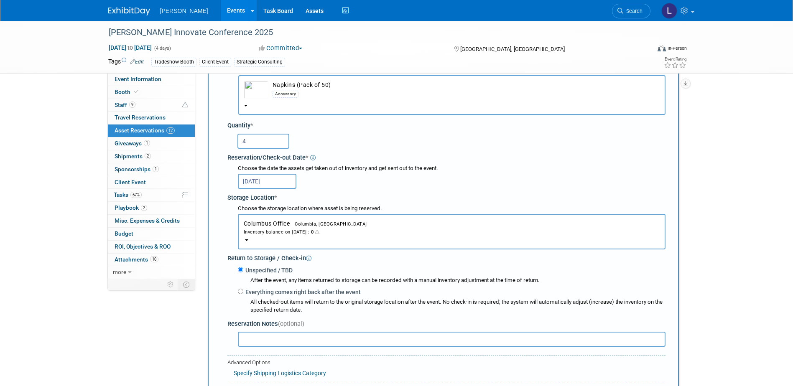
click at [294, 224] on span "Columbia, [GEOGRAPHIC_DATA]" at bounding box center [328, 224] width 77 height 5
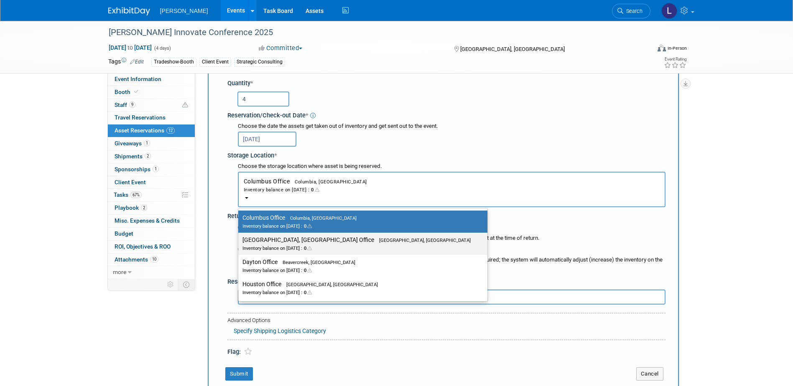
scroll to position [92, 0]
drag, startPoint x: 109, startPoint y: 353, endPoint x: 116, endPoint y: 352, distance: 7.3
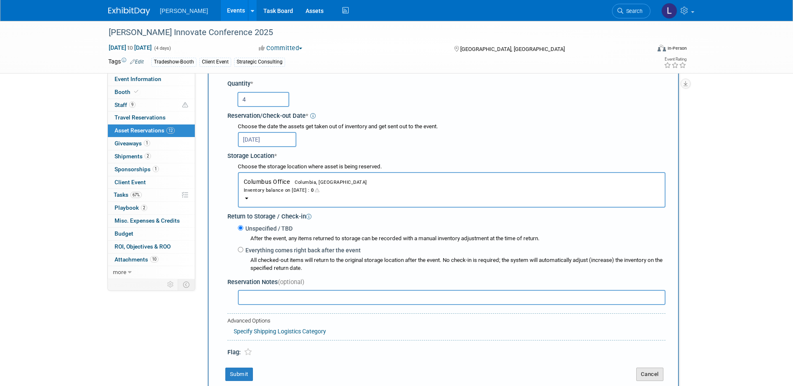
click at [645, 373] on button "Cancel" at bounding box center [649, 374] width 27 height 13
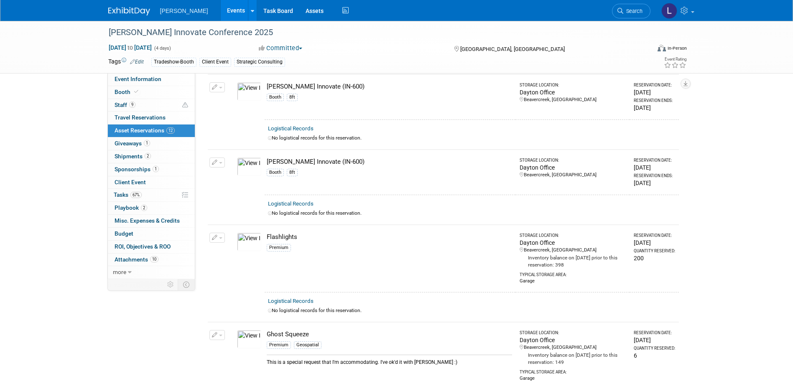
scroll to position [0, 0]
